Goal: Task Accomplishment & Management: Manage account settings

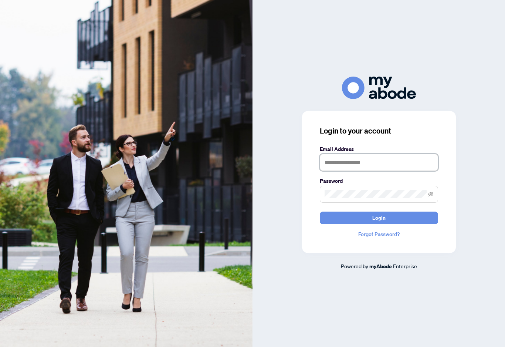
click at [337, 165] on input "text" at bounding box center [379, 162] width 118 height 17
type input "**********"
click at [379, 223] on button "Login" at bounding box center [379, 218] width 118 height 13
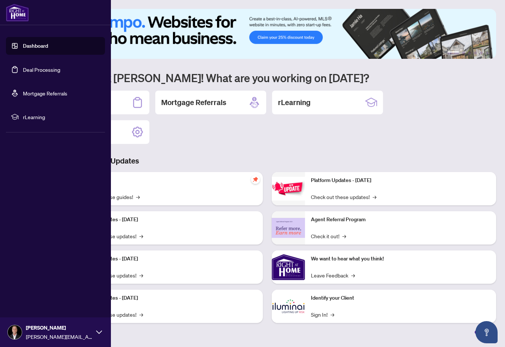
click at [30, 71] on link "Deal Processing" at bounding box center [41, 69] width 37 height 7
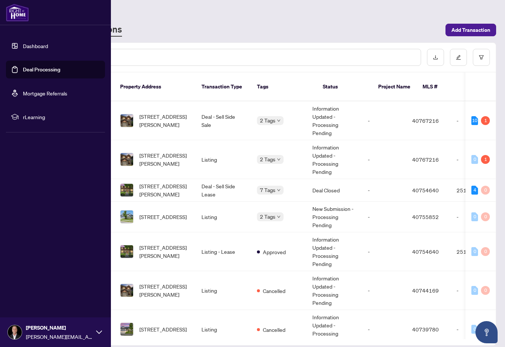
click at [156, 112] on span "[STREET_ADDRESS][PERSON_NAME]" at bounding box center [164, 120] width 50 height 16
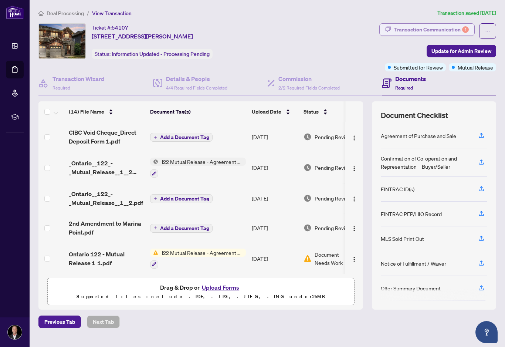
click at [449, 34] on div "Transaction Communication 1" at bounding box center [431, 30] width 75 height 12
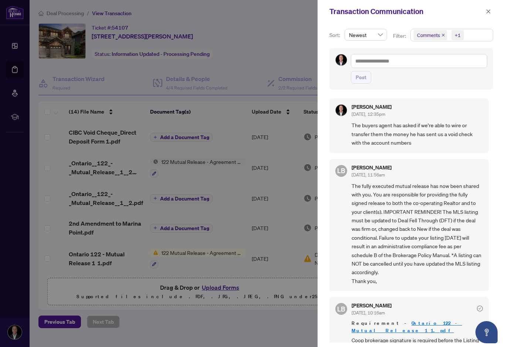
click at [269, 47] on div at bounding box center [252, 173] width 505 height 347
click at [487, 13] on icon "close" at bounding box center [488, 11] width 5 height 5
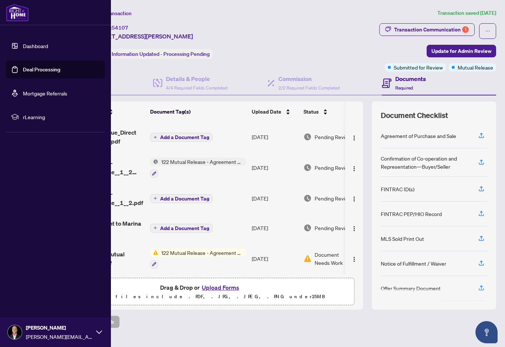
click at [32, 73] on link "Deal Processing" at bounding box center [41, 69] width 37 height 7
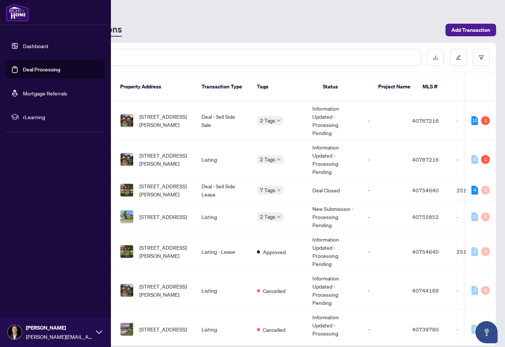
click at [485, 155] on div "1" at bounding box center [485, 159] width 9 height 9
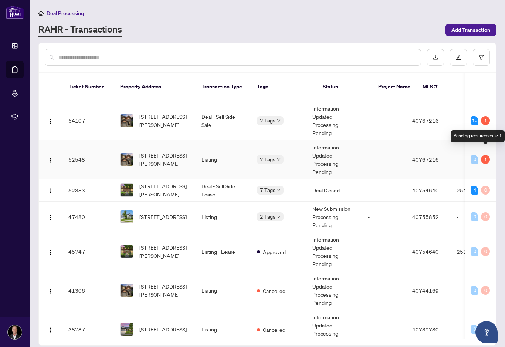
click at [127, 153] on img at bounding box center [127, 159] width 13 height 13
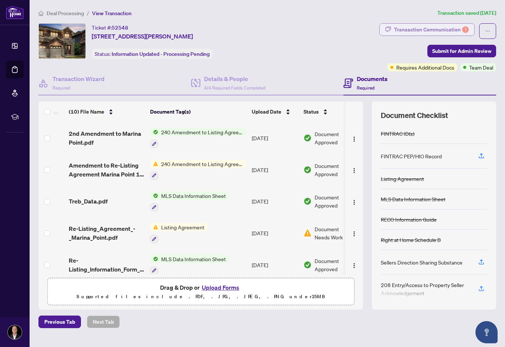
click at [459, 30] on div "Transaction Communication 1" at bounding box center [431, 30] width 75 height 12
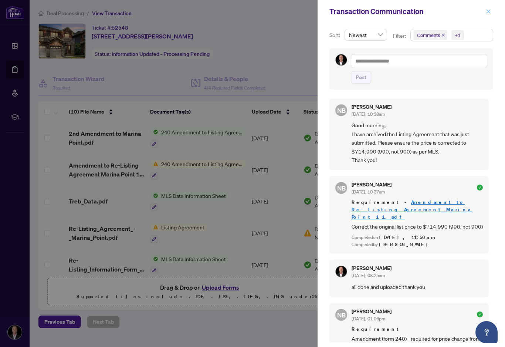
click at [491, 11] on button "button" at bounding box center [489, 11] width 10 height 9
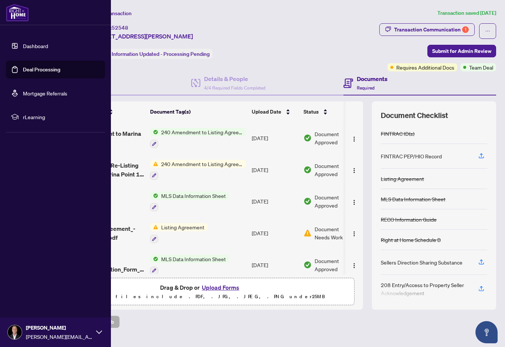
click at [32, 71] on link "Deal Processing" at bounding box center [41, 69] width 37 height 7
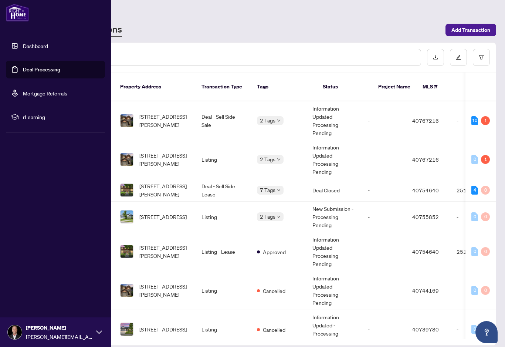
click at [147, 182] on span "[STREET_ADDRESS][PERSON_NAME]" at bounding box center [164, 190] width 50 height 16
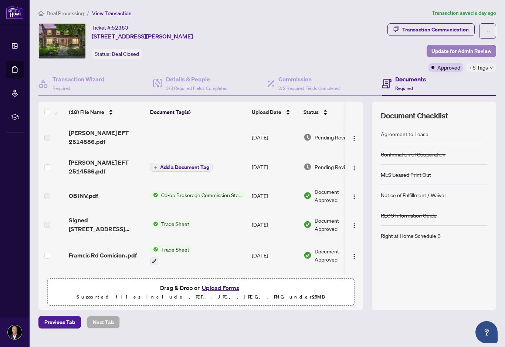
click at [467, 54] on span "Update for Admin Review" at bounding box center [462, 51] width 60 height 12
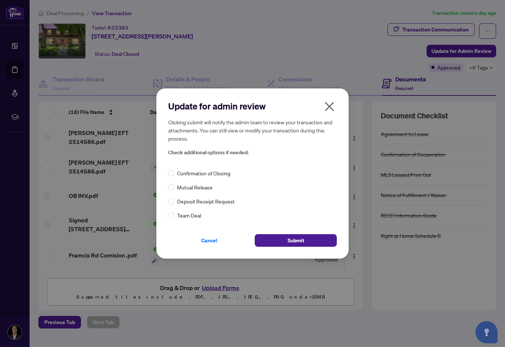
click at [334, 110] on icon "close" at bounding box center [329, 106] width 9 height 9
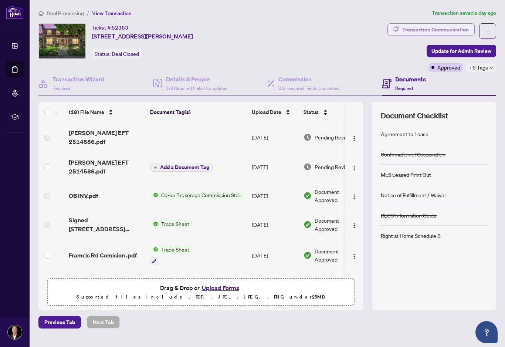
click at [439, 27] on div "Transaction Communication" at bounding box center [435, 30] width 67 height 12
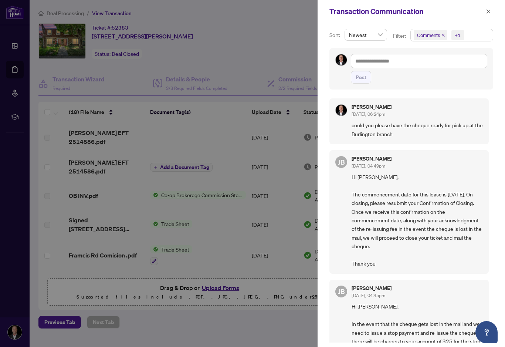
click at [255, 50] on div at bounding box center [252, 173] width 505 height 347
click at [486, 10] on icon "close" at bounding box center [488, 11] width 5 height 5
